Goal: Information Seeking & Learning: Learn about a topic

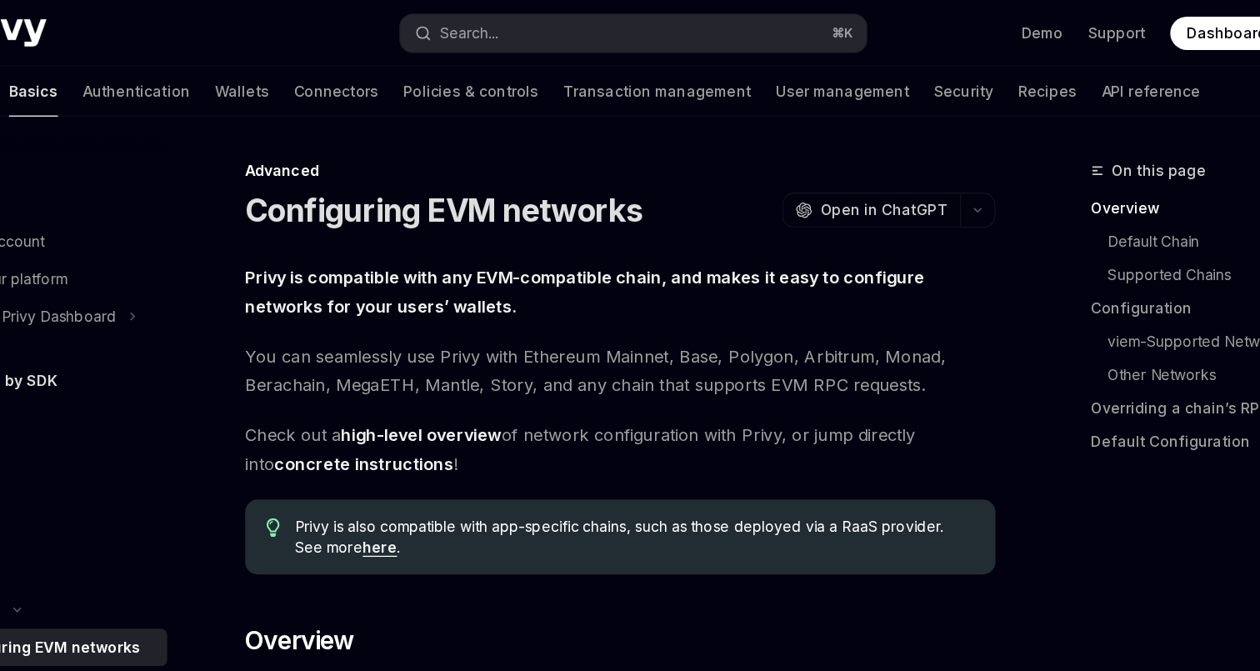
scroll to position [33, 0]
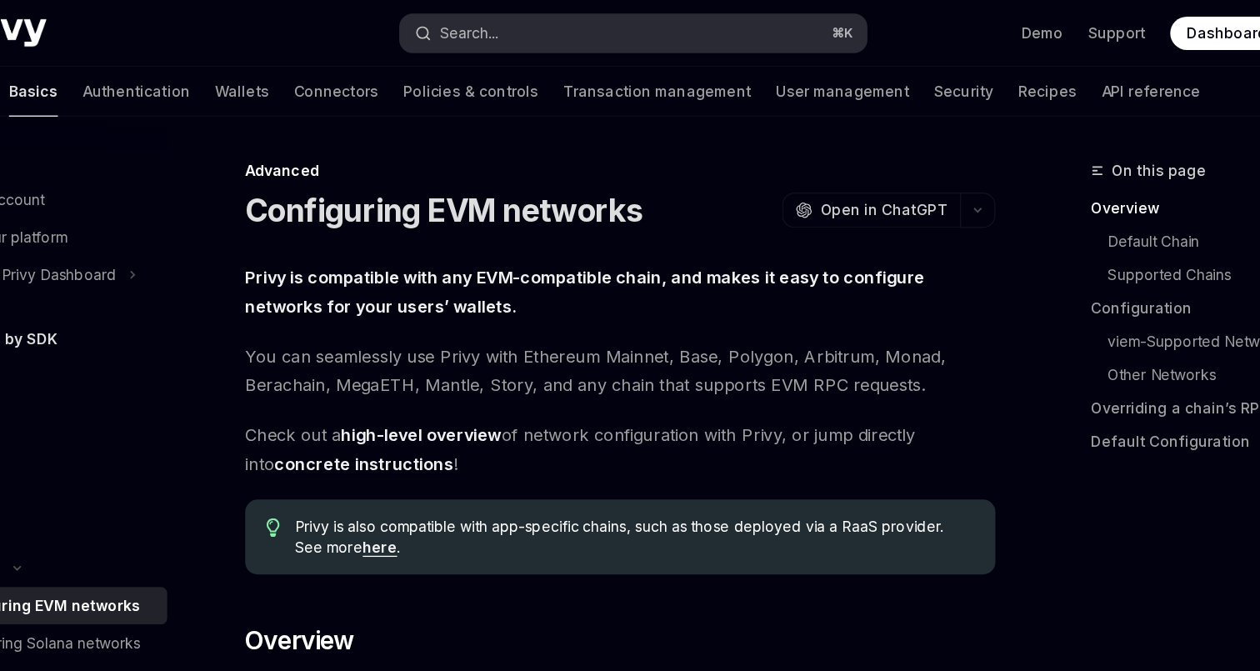
click at [594, 17] on button "Search... ⌘ K" at bounding box center [629, 27] width 373 height 30
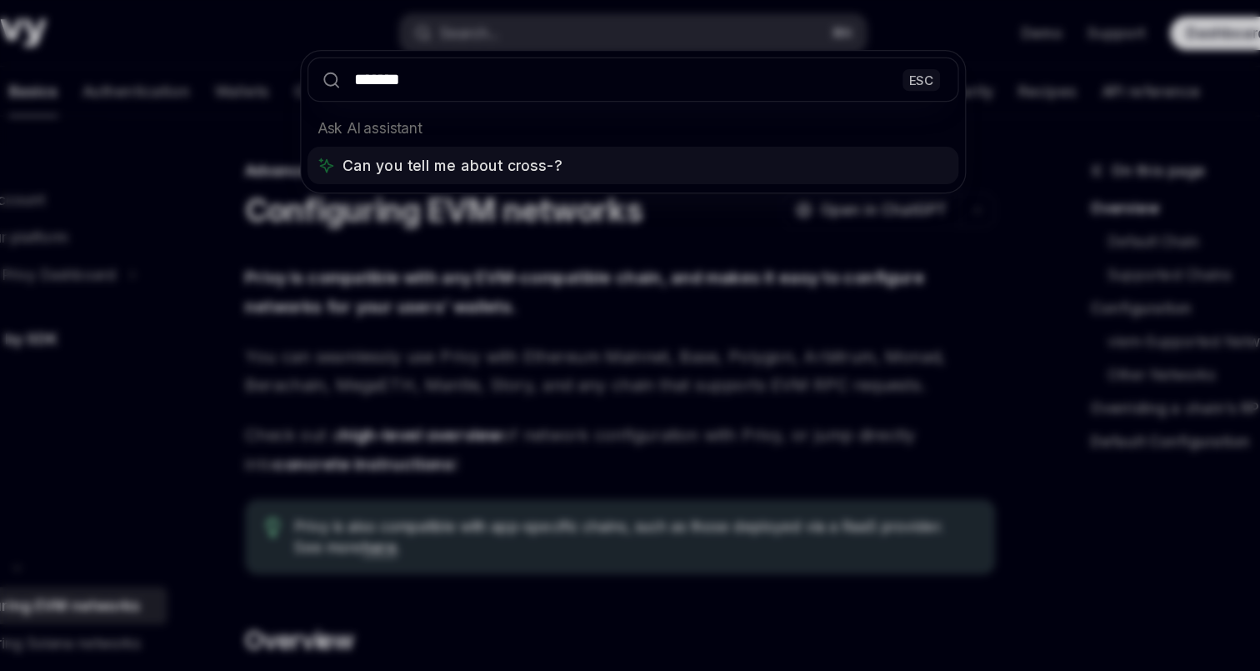
type input "********"
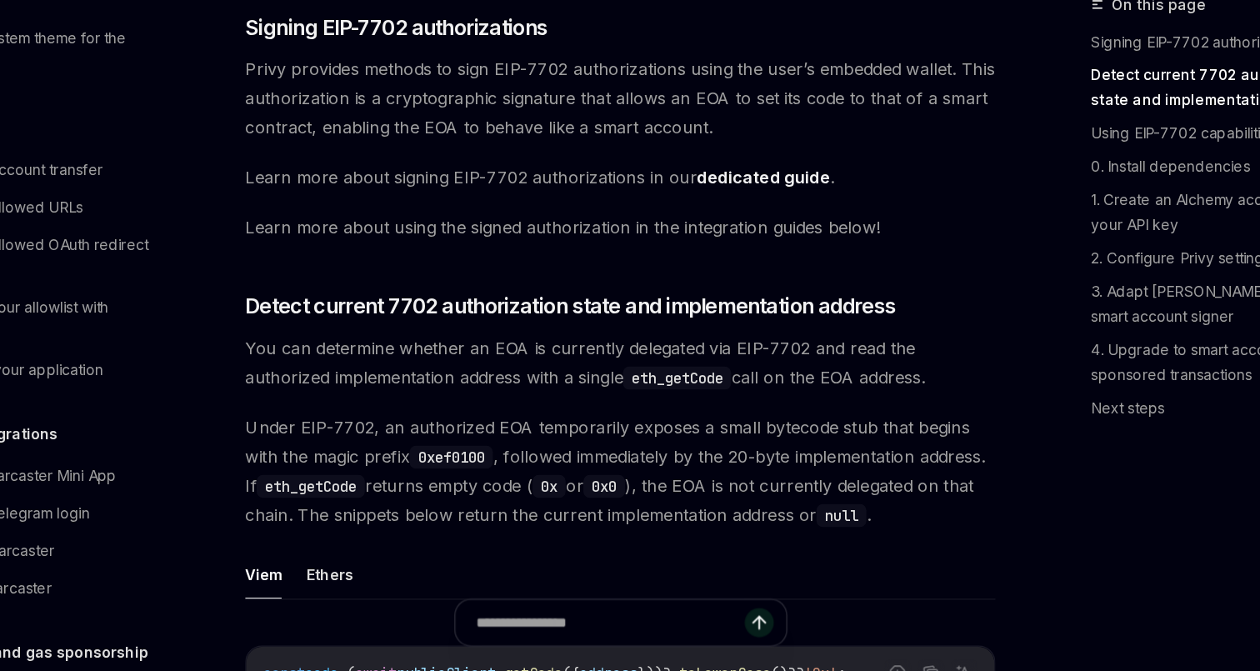
scroll to position [681, 0]
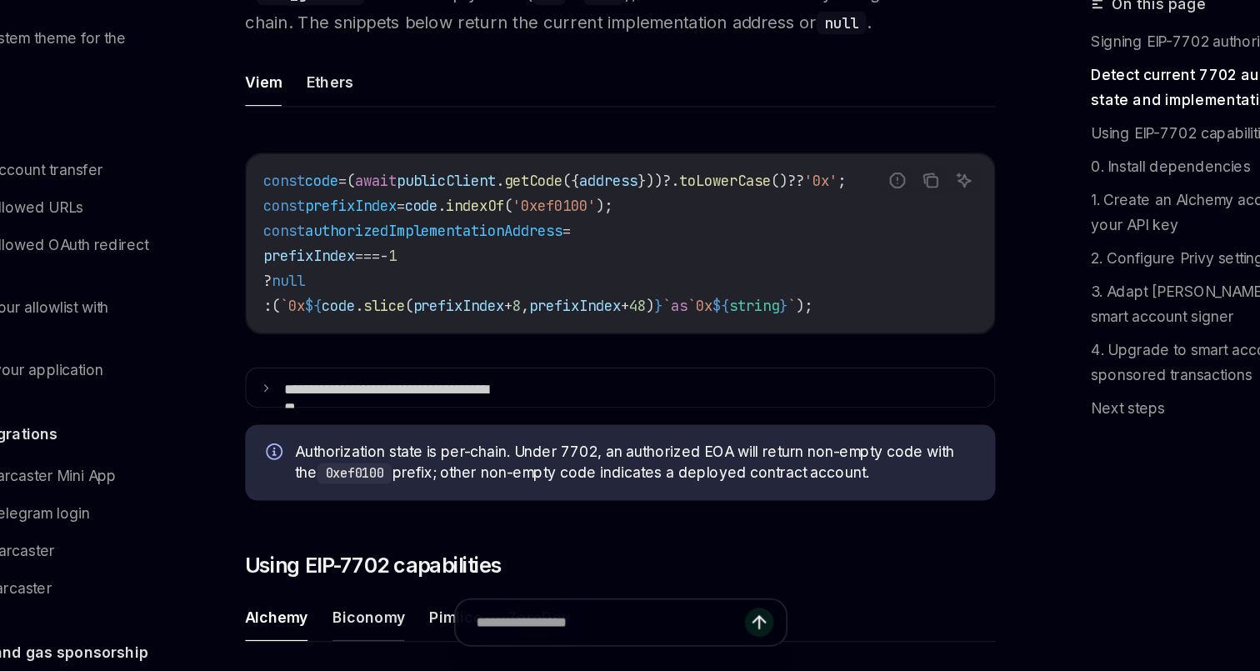
click at [447, 608] on button "Biconomy" at bounding box center [418, 627] width 58 height 39
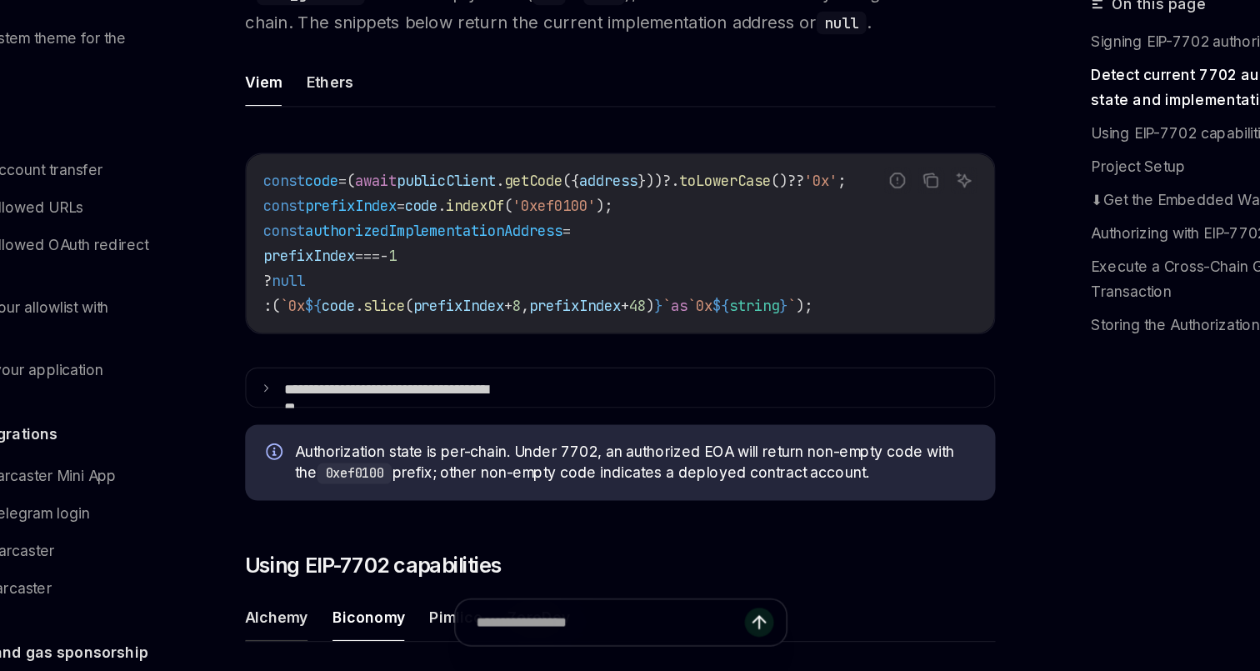
click at [369, 608] on button "Alchemy" at bounding box center [344, 627] width 50 height 39
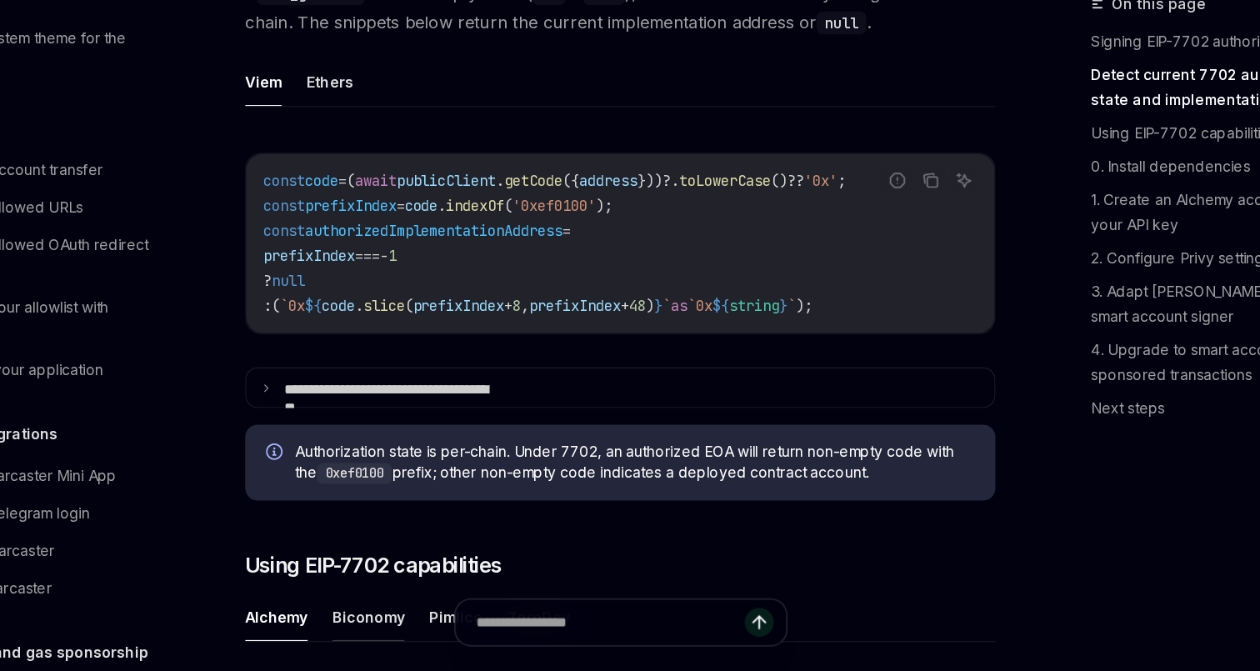
click at [447, 608] on button "Biconomy" at bounding box center [418, 627] width 58 height 39
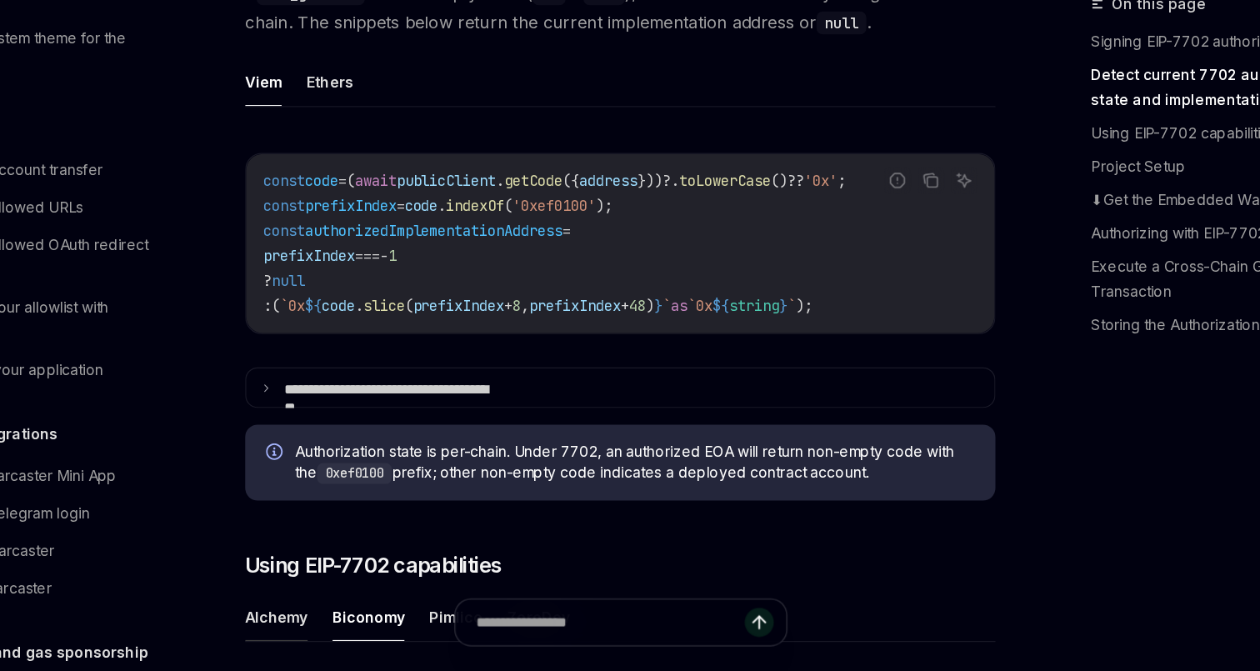
click at [369, 608] on button "Alchemy" at bounding box center [344, 627] width 50 height 39
type textarea "*"
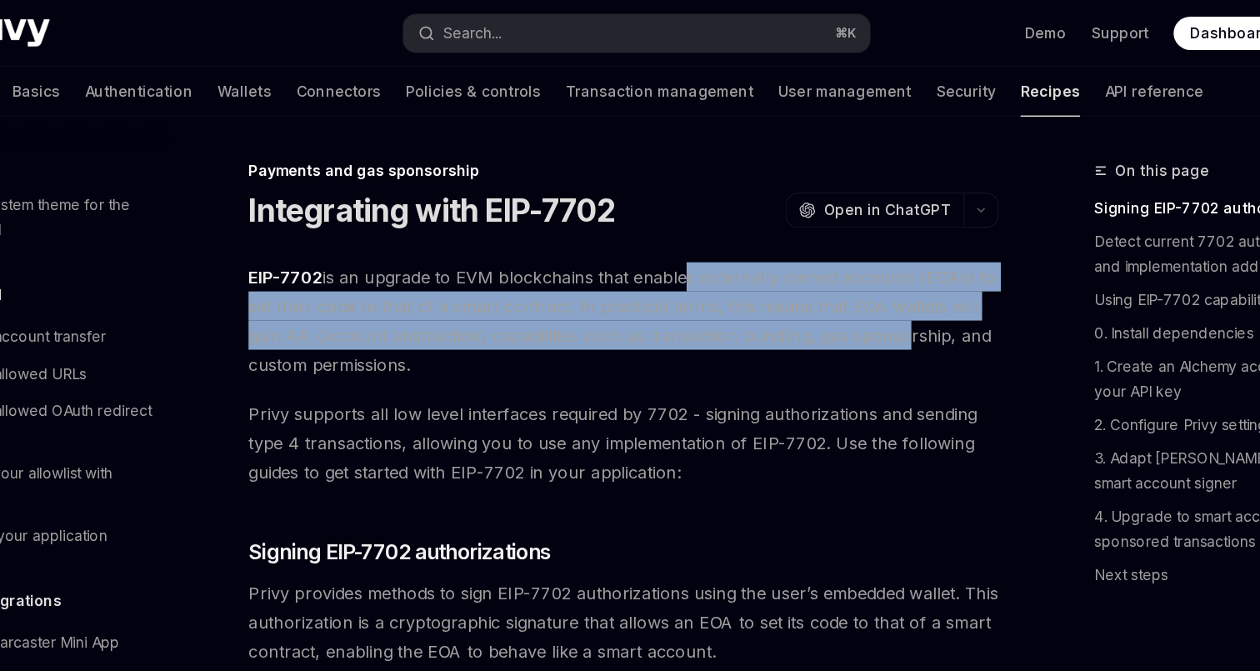
drag, startPoint x: 655, startPoint y: 166, endPoint x: 789, endPoint y: 203, distance: 139.4
click at [789, 210] on span "EIP-7702 is an upgrade to EVM blockchains that enables externally owned account…" at bounding box center [619, 256] width 601 height 93
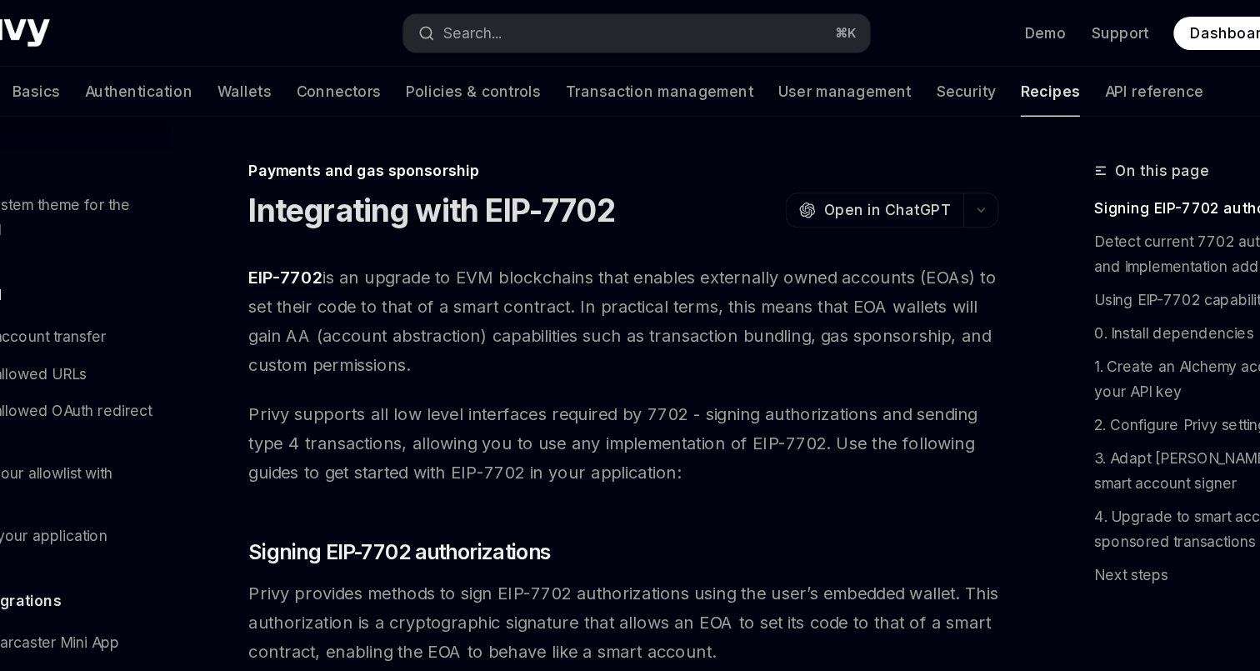
click at [658, 320] on span "Privy supports all low level interfaces required by 7702 - signing authorizatio…" at bounding box center [619, 355] width 601 height 70
click at [522, 20] on div "Search..." at bounding box center [498, 27] width 47 height 20
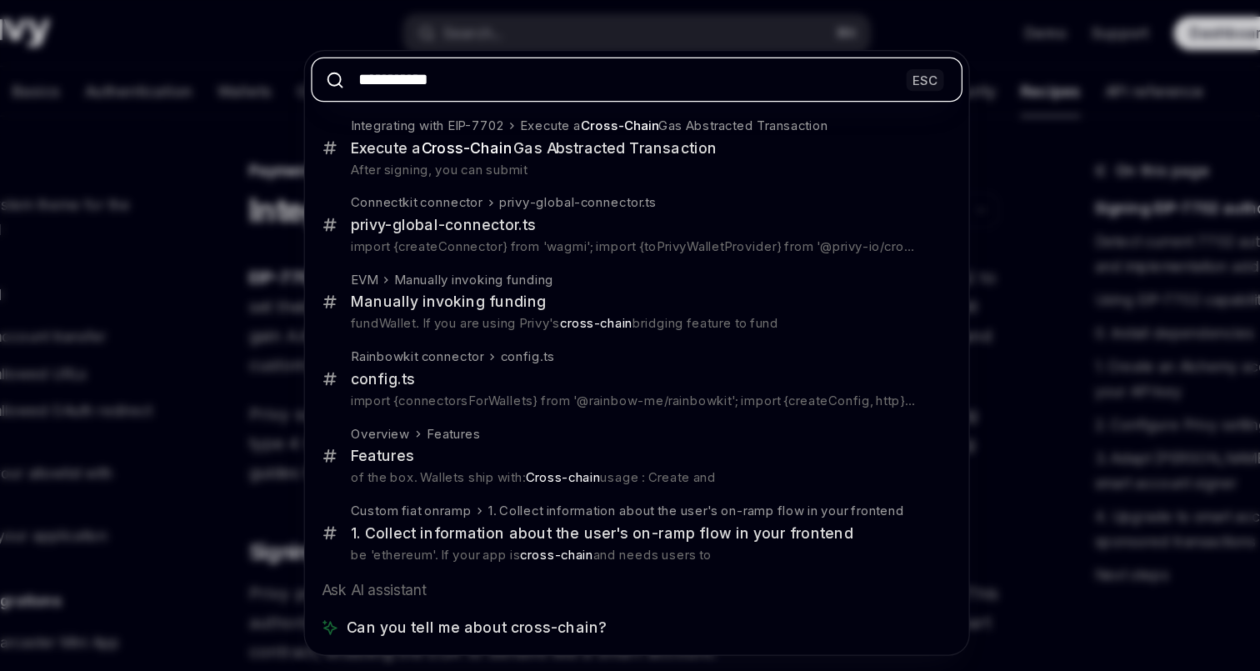
click at [523, 51] on input "**********" at bounding box center [630, 64] width 522 height 36
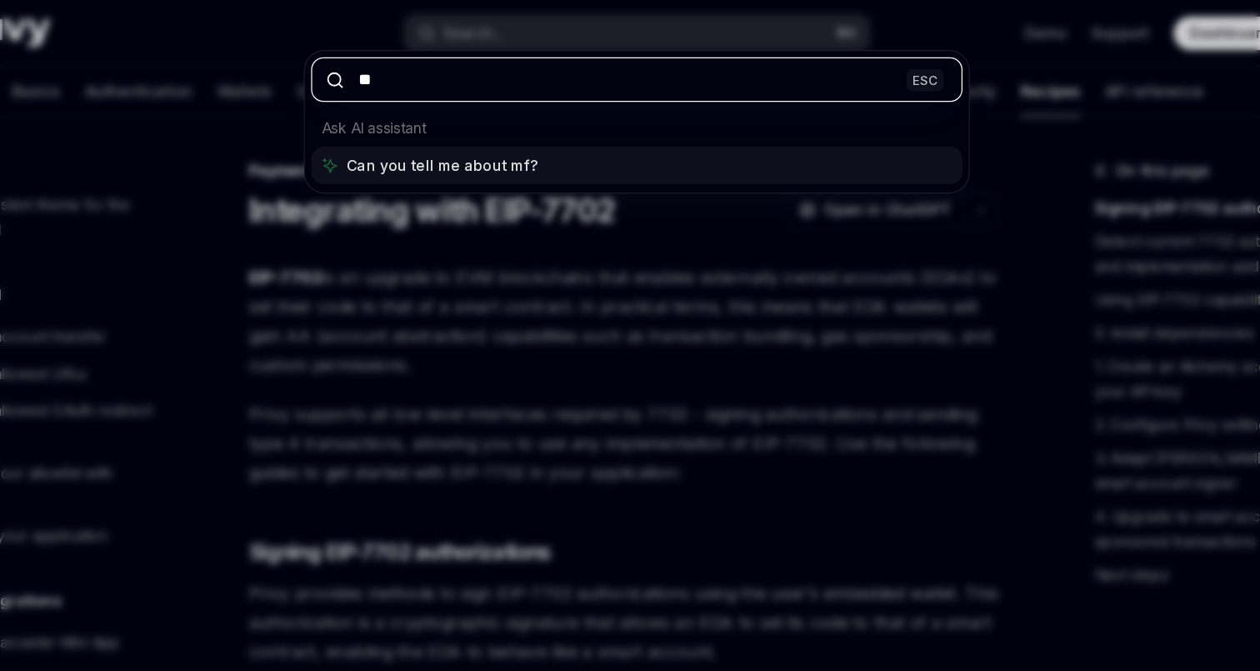
type input "***"
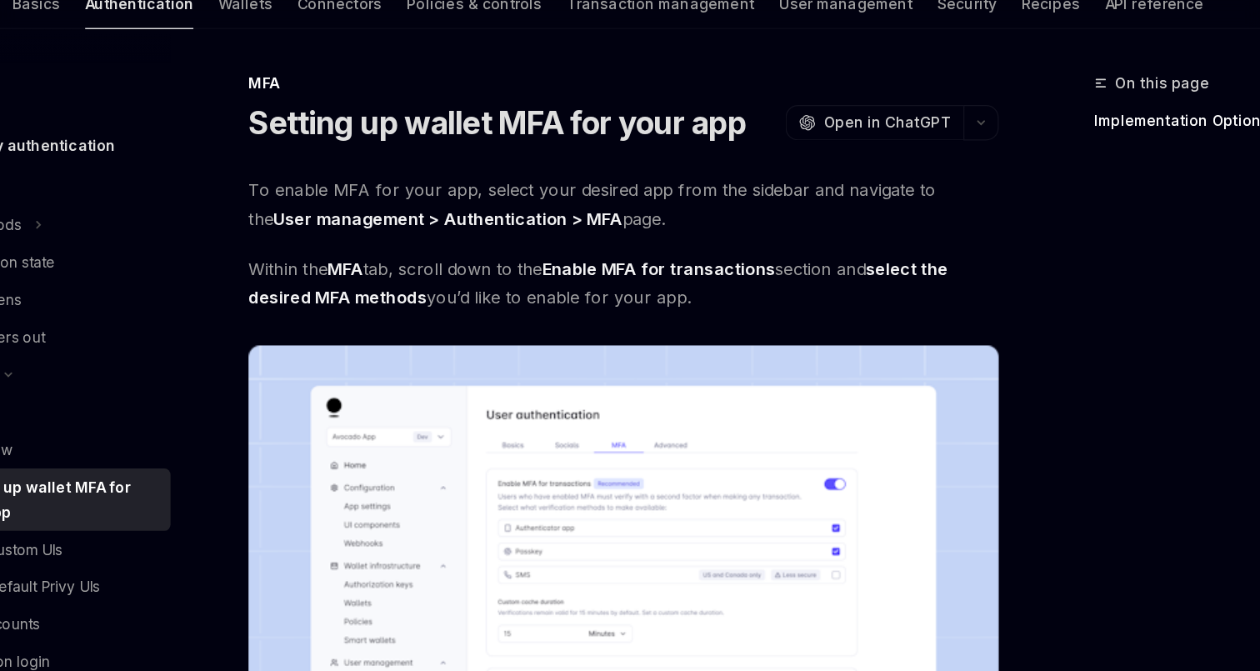
type textarea "*"
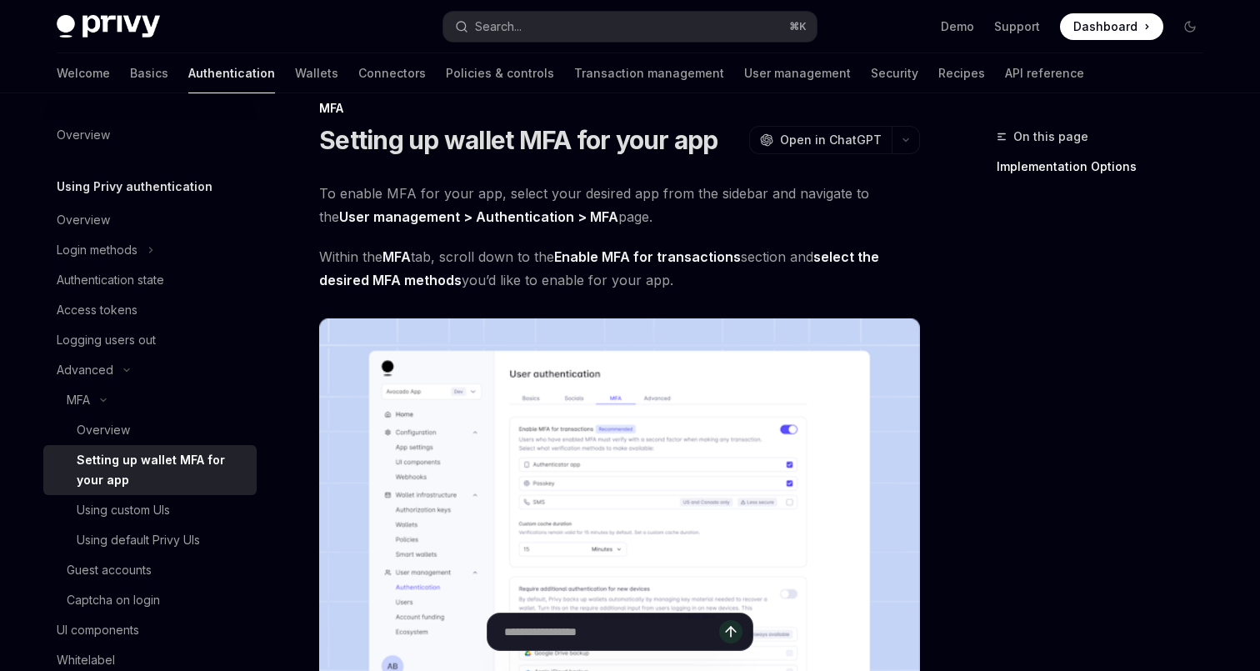
scroll to position [27, 0]
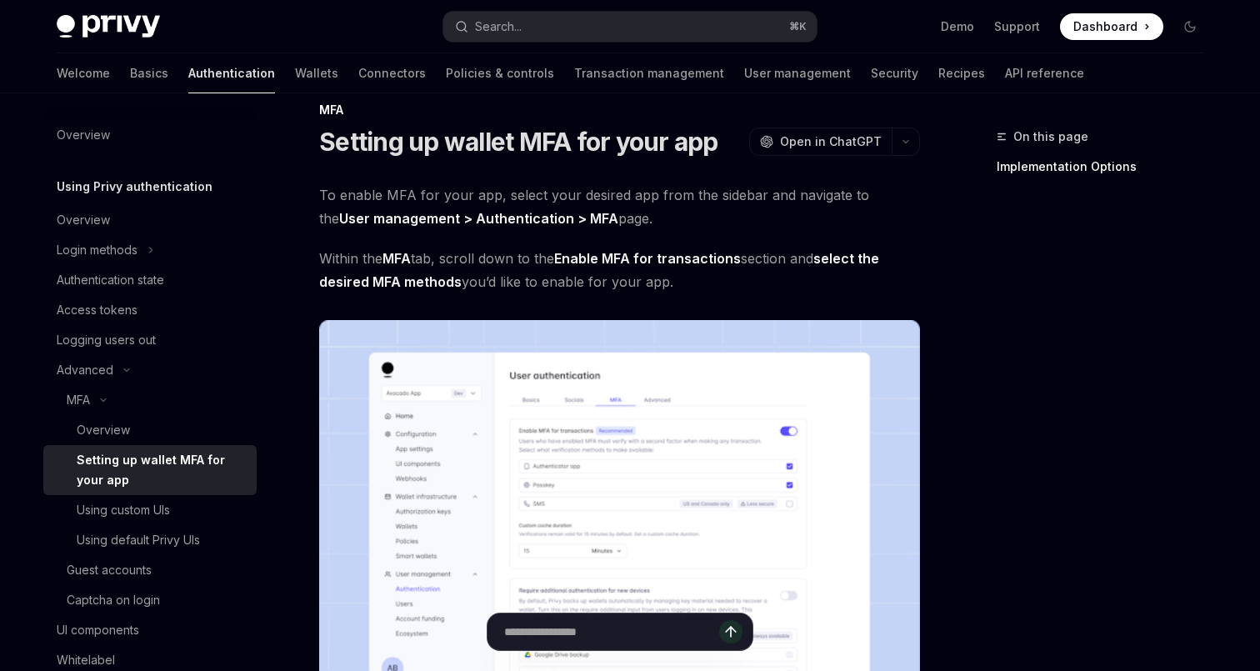
click at [569, 328] on img at bounding box center [619, 534] width 601 height 429
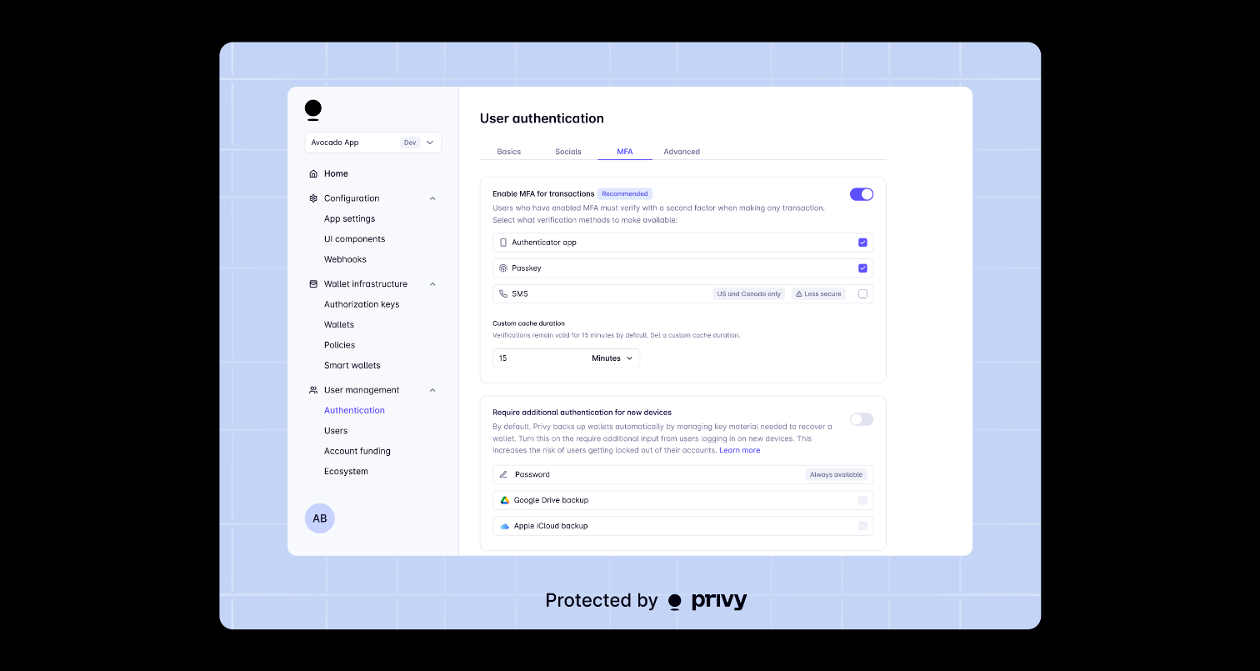
click at [1119, 108] on div at bounding box center [630, 335] width 1260 height 671
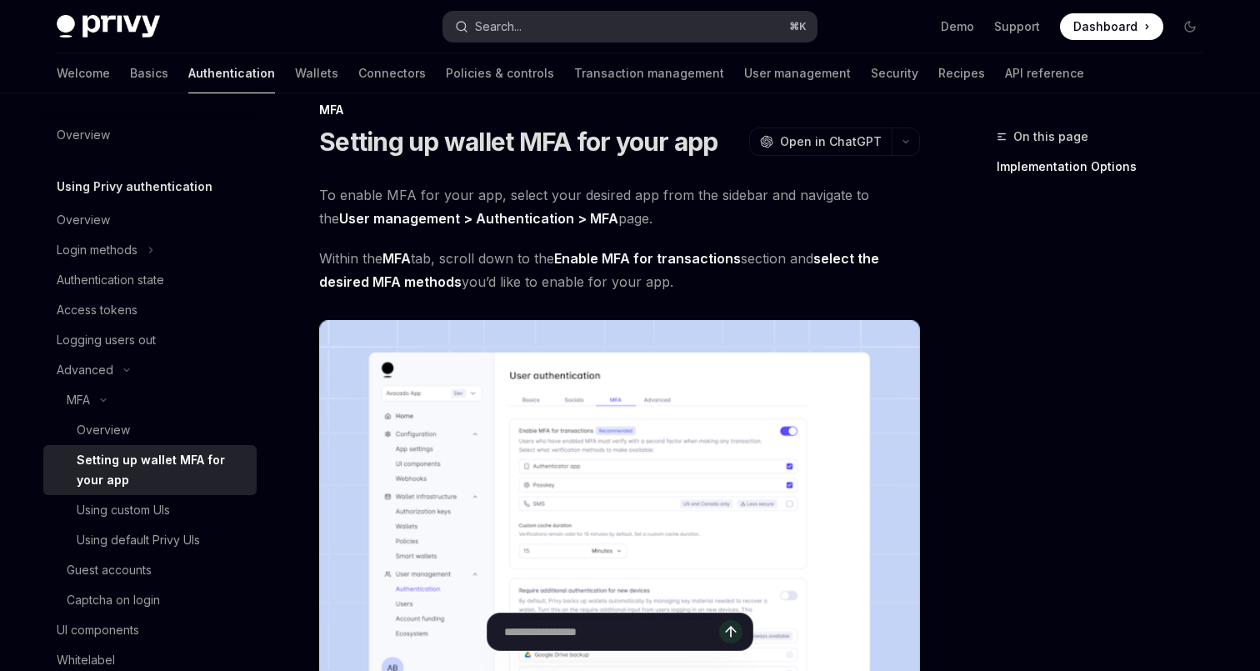
click at [589, 18] on button "Search... ⌘ K" at bounding box center [629, 27] width 373 height 30
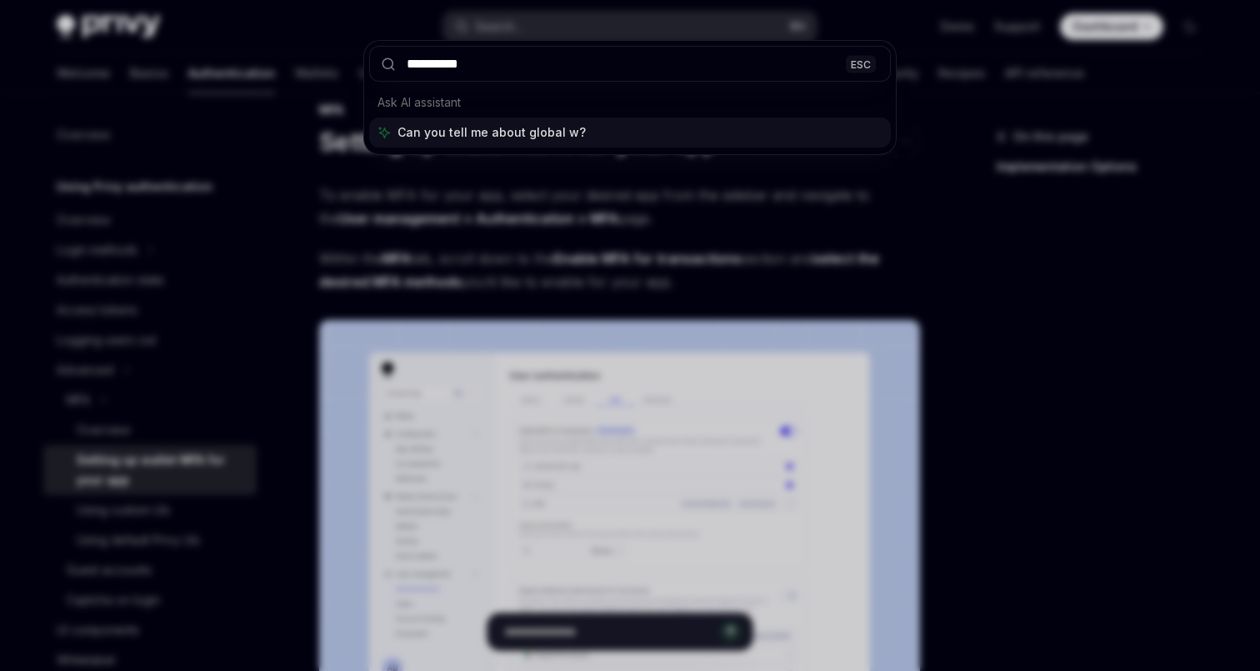
type input "**********"
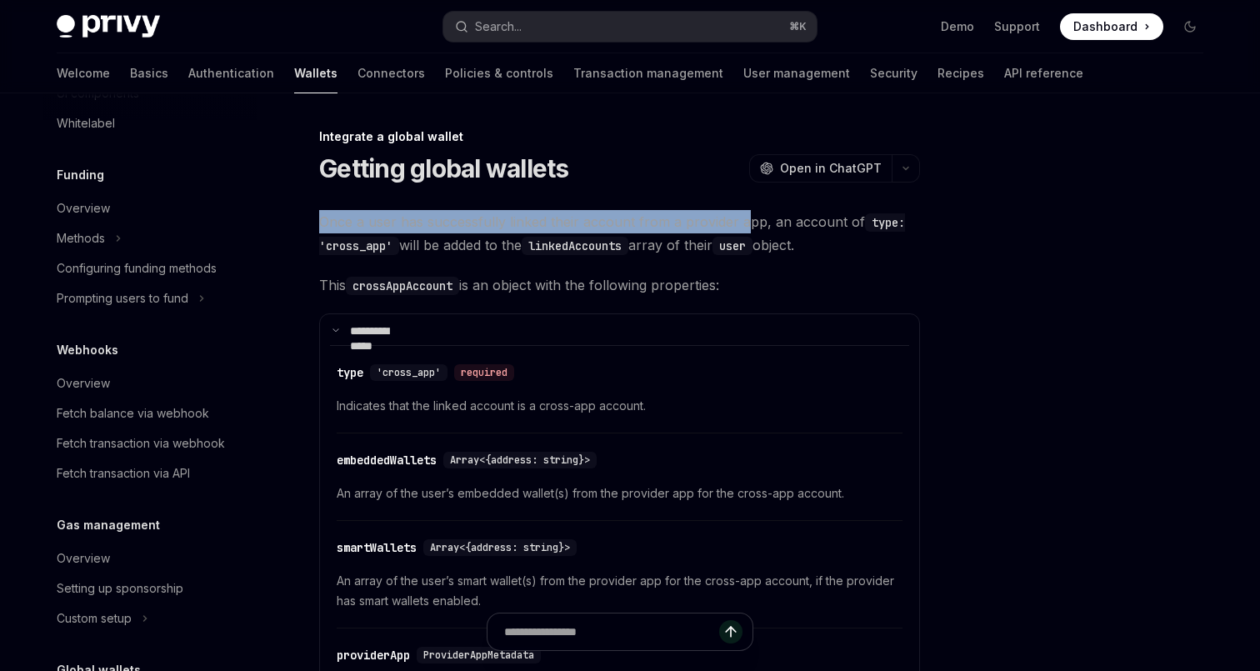
drag, startPoint x: 390, startPoint y: 165, endPoint x: 717, endPoint y: 174, distance: 326.9
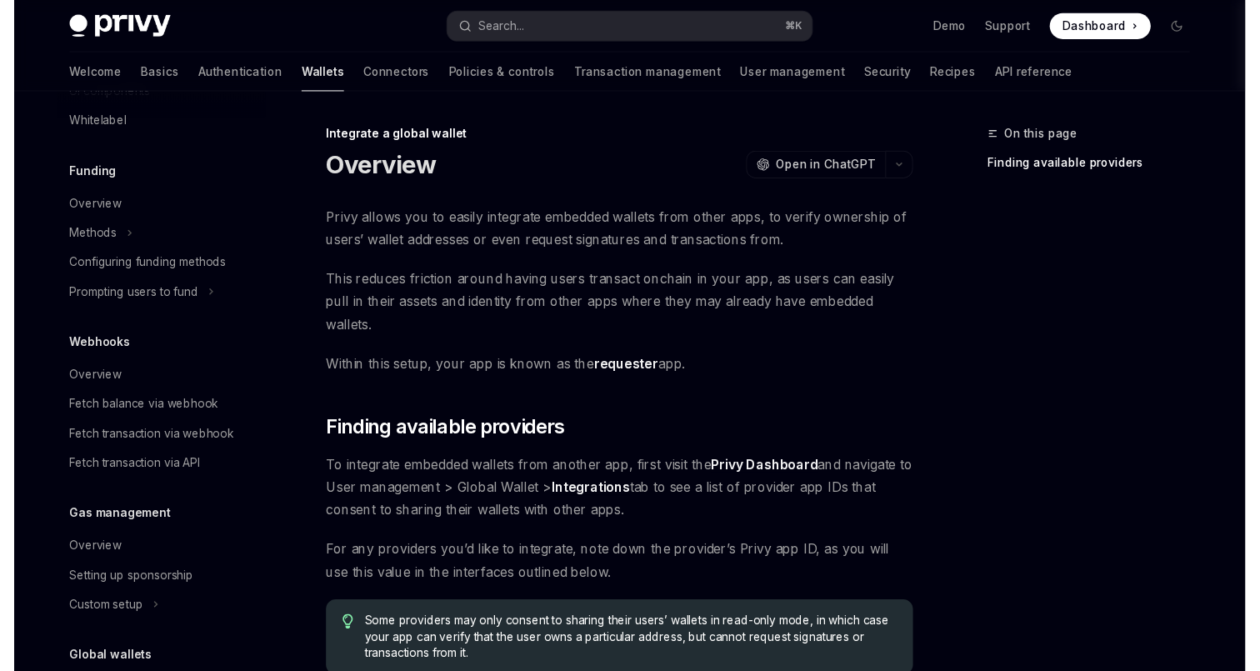
scroll to position [620, 0]
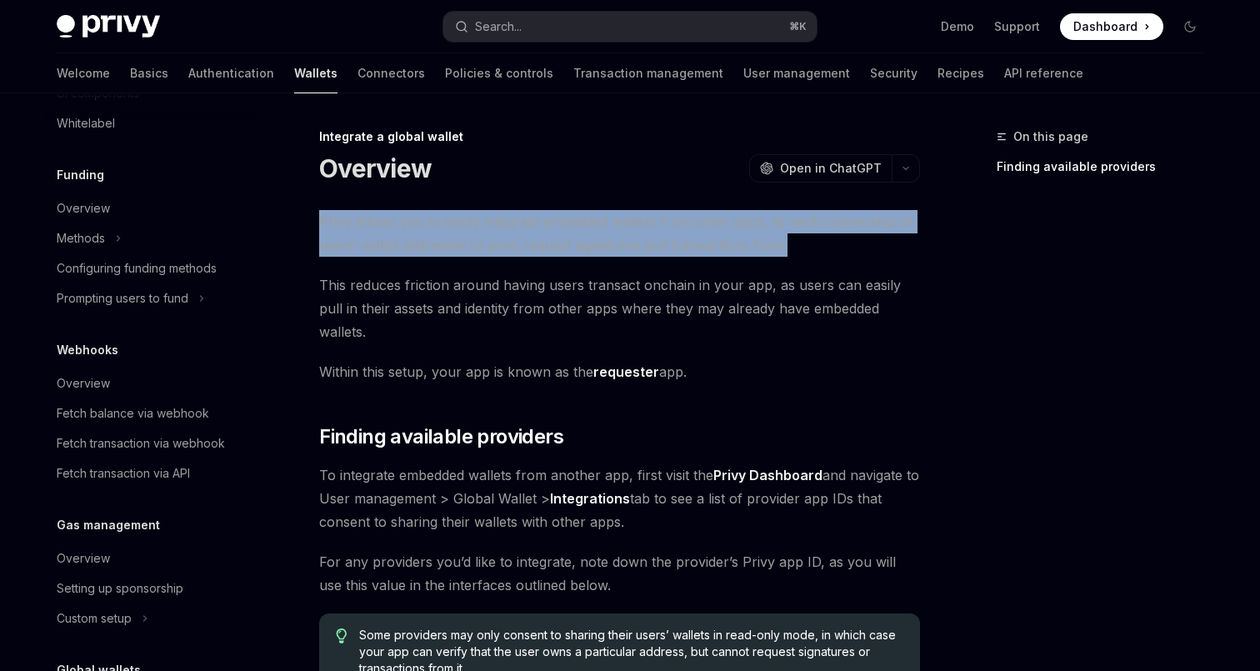
drag, startPoint x: 396, startPoint y: 169, endPoint x: 752, endPoint y: 183, distance: 356.2
click at [752, 183] on div "Integrate a global wallet Overview OpenAI Open in ChatGPT OpenAI Open in ChatGP…" at bounding box center [463, 543] width 920 height 833
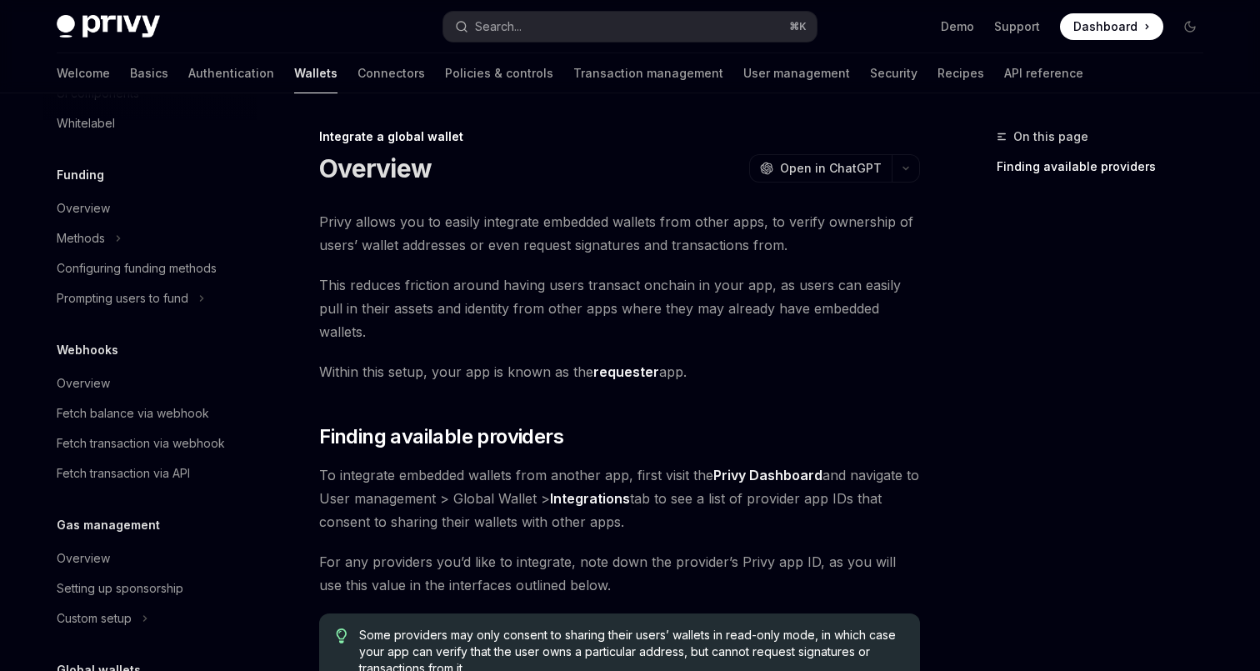
click at [478, 273] on span "This reduces friction around having users transact onchain in your app, as user…" at bounding box center [619, 308] width 601 height 70
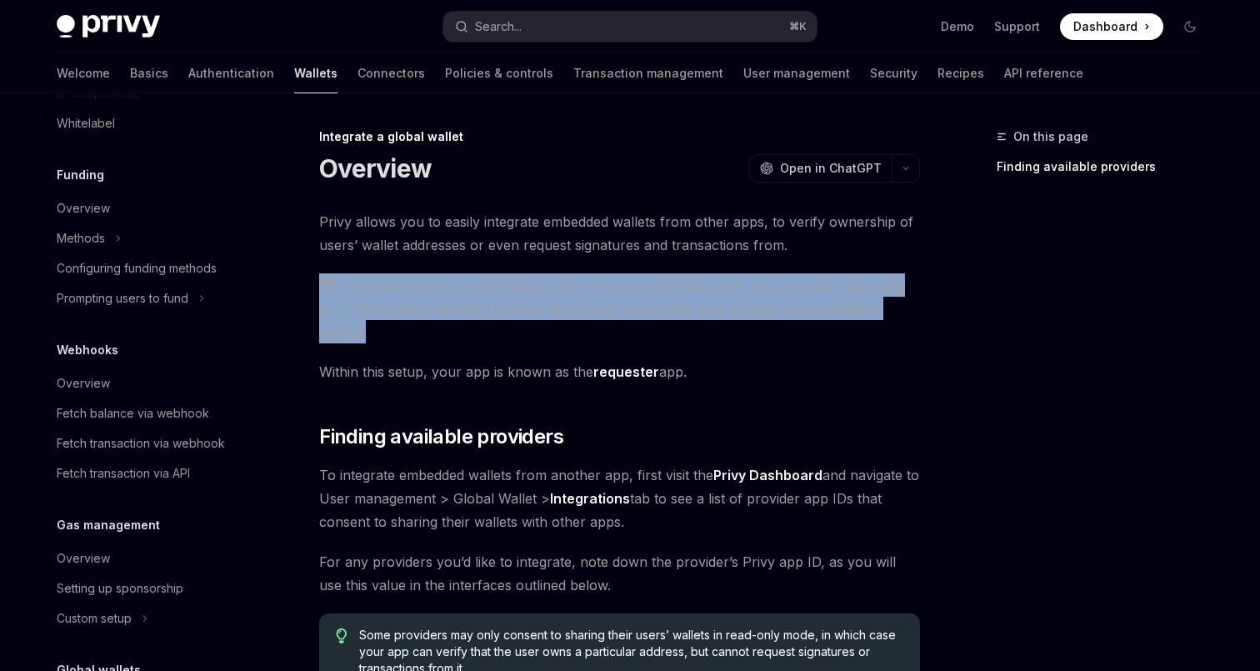
drag, startPoint x: 384, startPoint y: 217, endPoint x: 836, endPoint y: 237, distance: 452.2
click at [836, 237] on div "Integrate a global wallet Overview OpenAI Open in ChatGPT OpenAI Open in ChatGP…" at bounding box center [463, 543] width 920 height 833
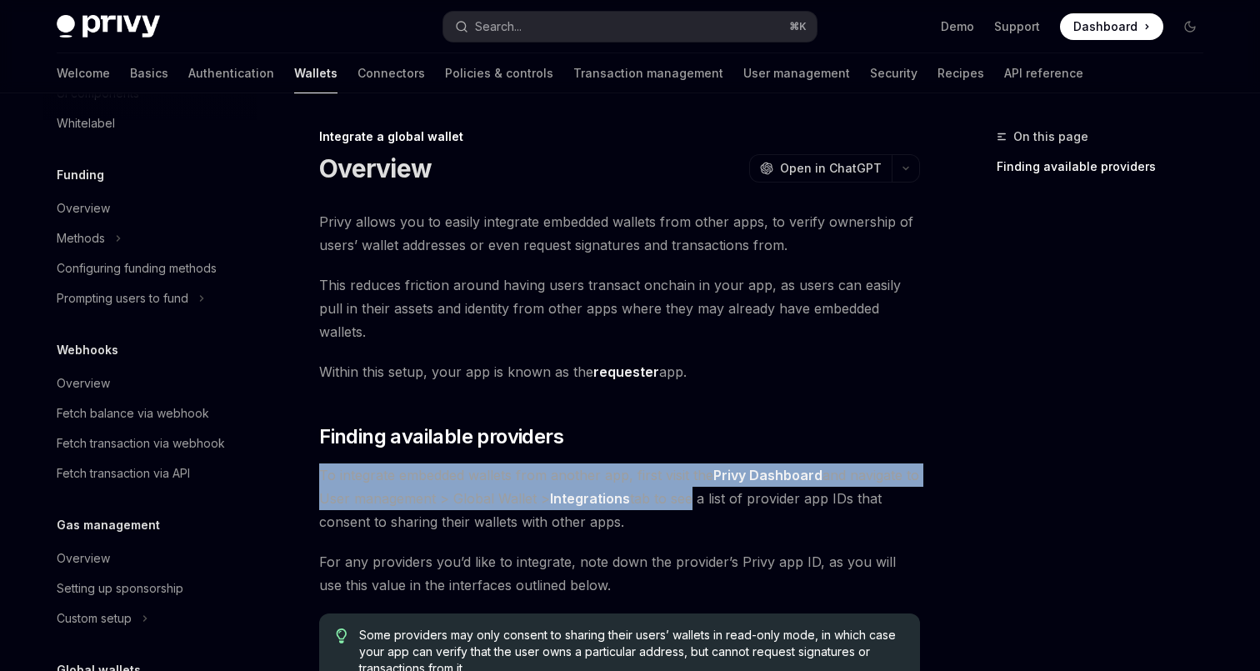
drag, startPoint x: 393, startPoint y: 339, endPoint x: 684, endPoint y: 367, distance: 292.2
click at [685, 365] on div "Integrate a global wallet Overview OpenAI Open in ChatGPT OpenAI Open in ChatGP…" at bounding box center [463, 543] width 920 height 833
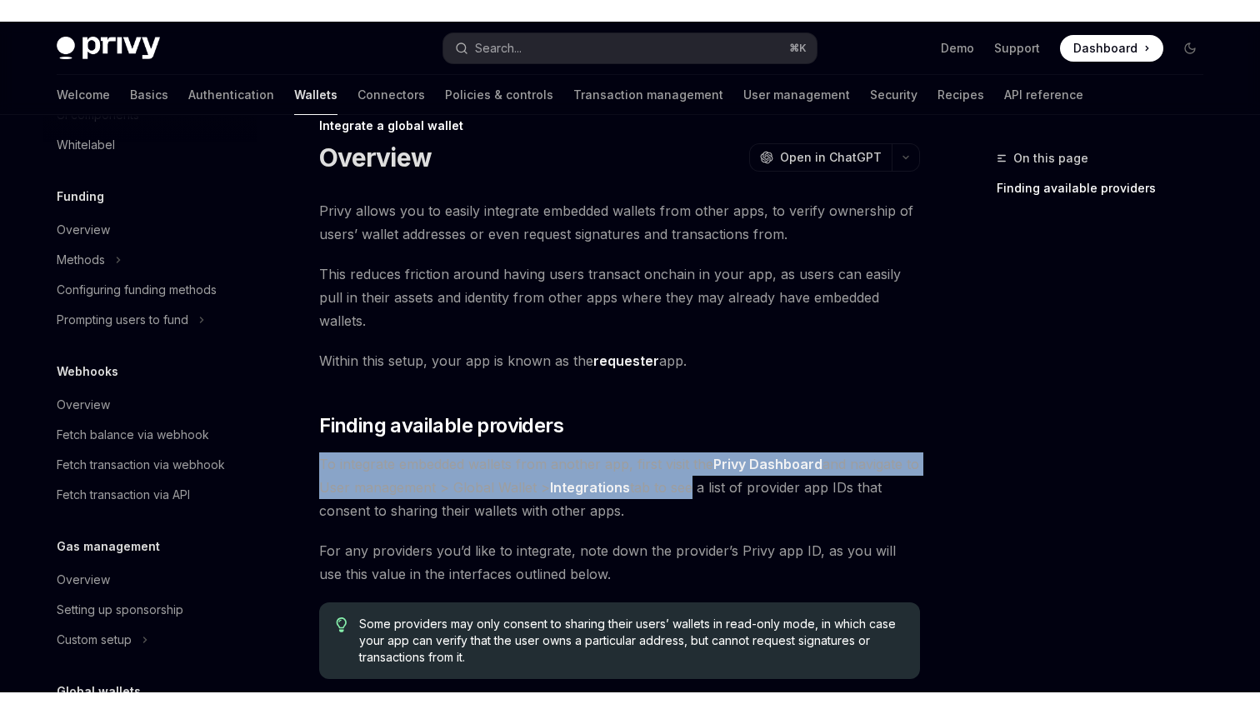
scroll to position [0, 0]
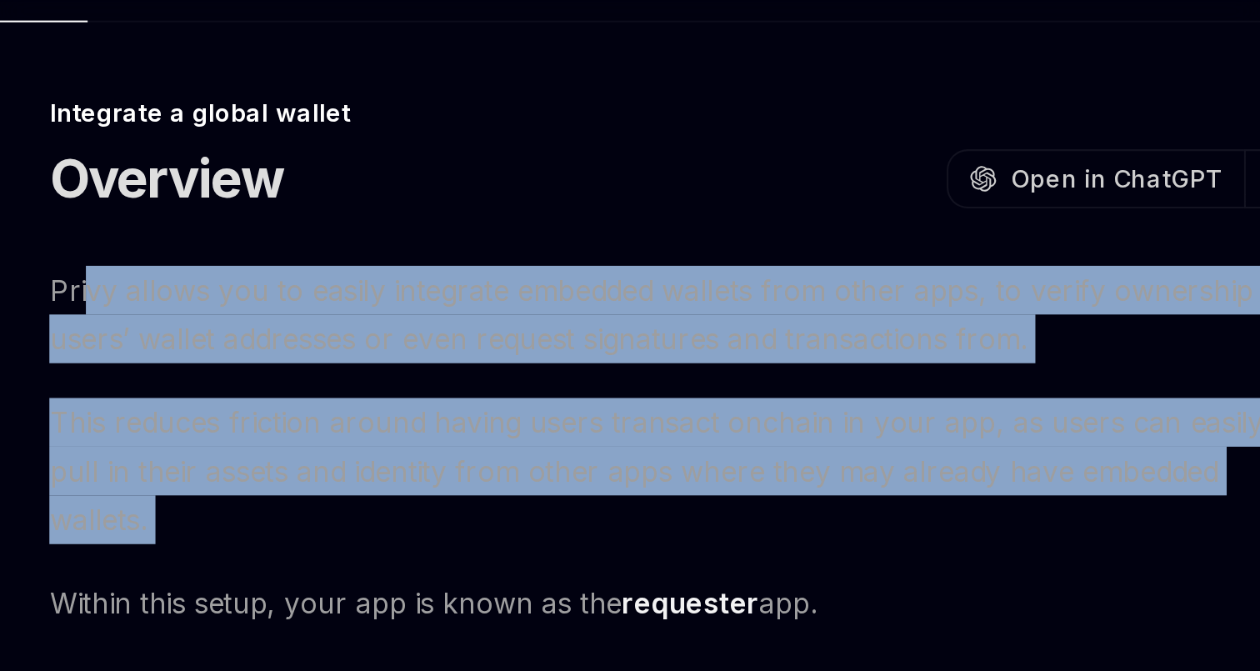
drag, startPoint x: 409, startPoint y: 165, endPoint x: 812, endPoint y: 247, distance: 410.8
click at [812, 247] on div "Privy allows you to easily integrate embedded wallets from other apps, to verif…" at bounding box center [619, 450] width 601 height 480
click at [812, 245] on div "Privy allows you to easily integrate embedded wallets from other apps, to verif…" at bounding box center [619, 450] width 601 height 480
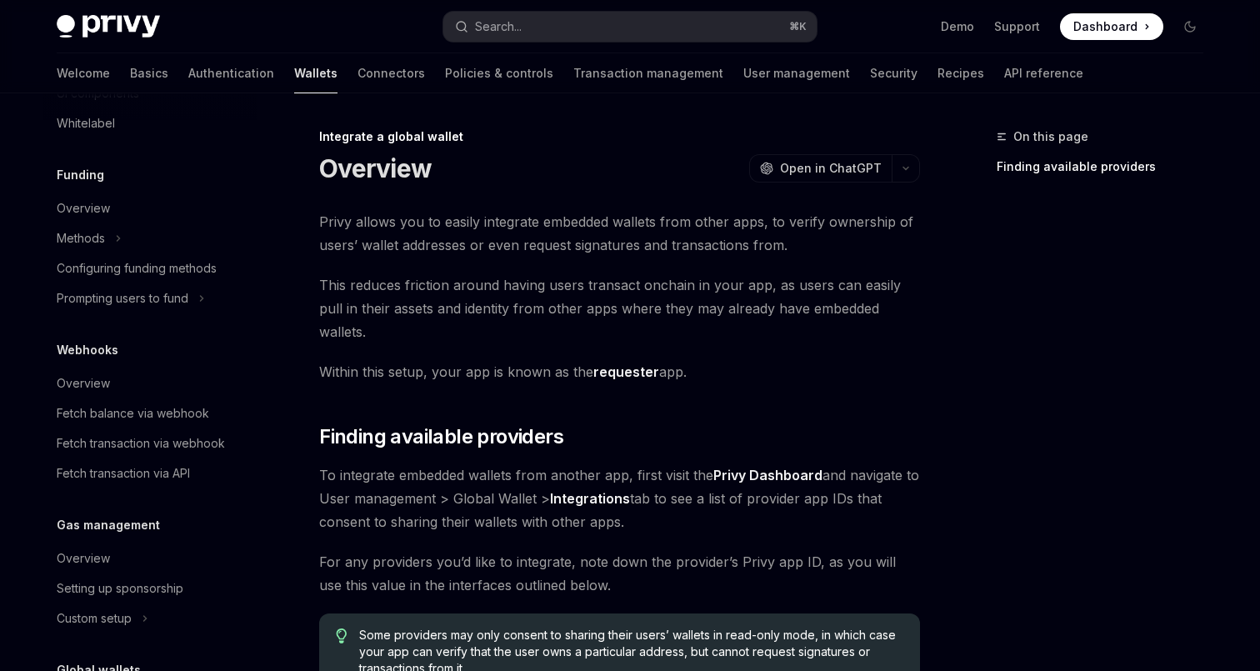
type textarea "*"
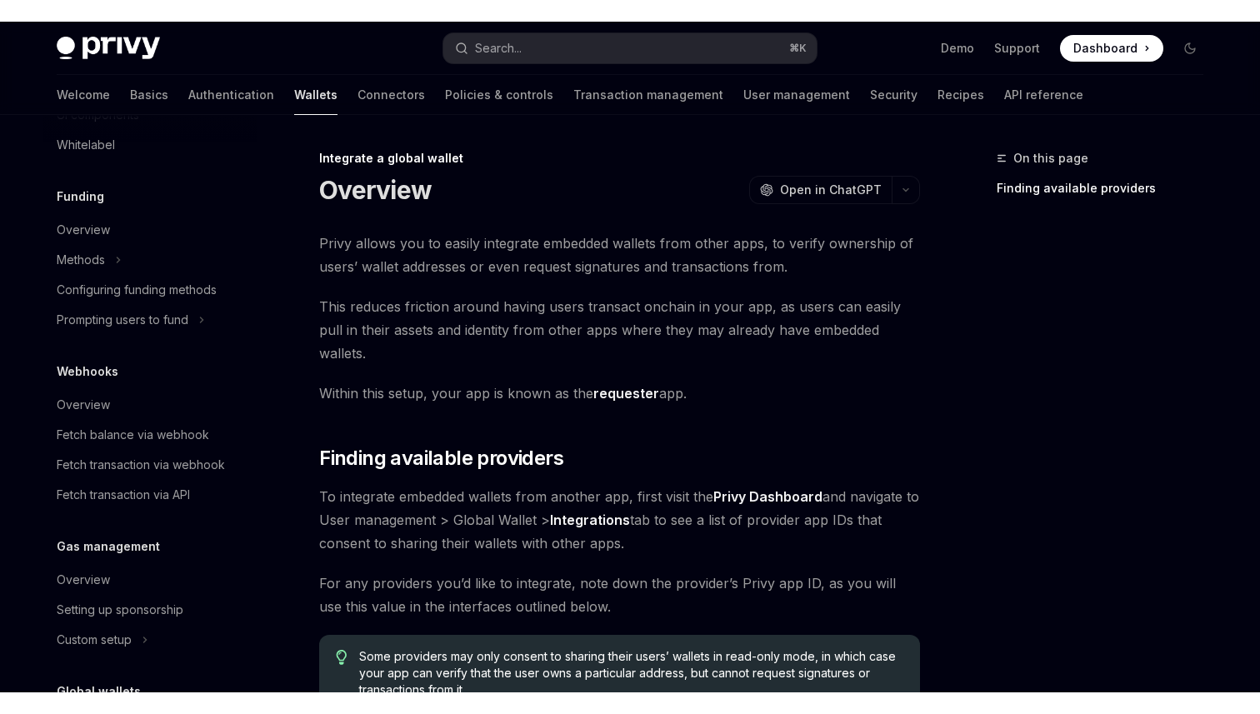
scroll to position [577, 0]
